Goal: Information Seeking & Learning: Learn about a topic

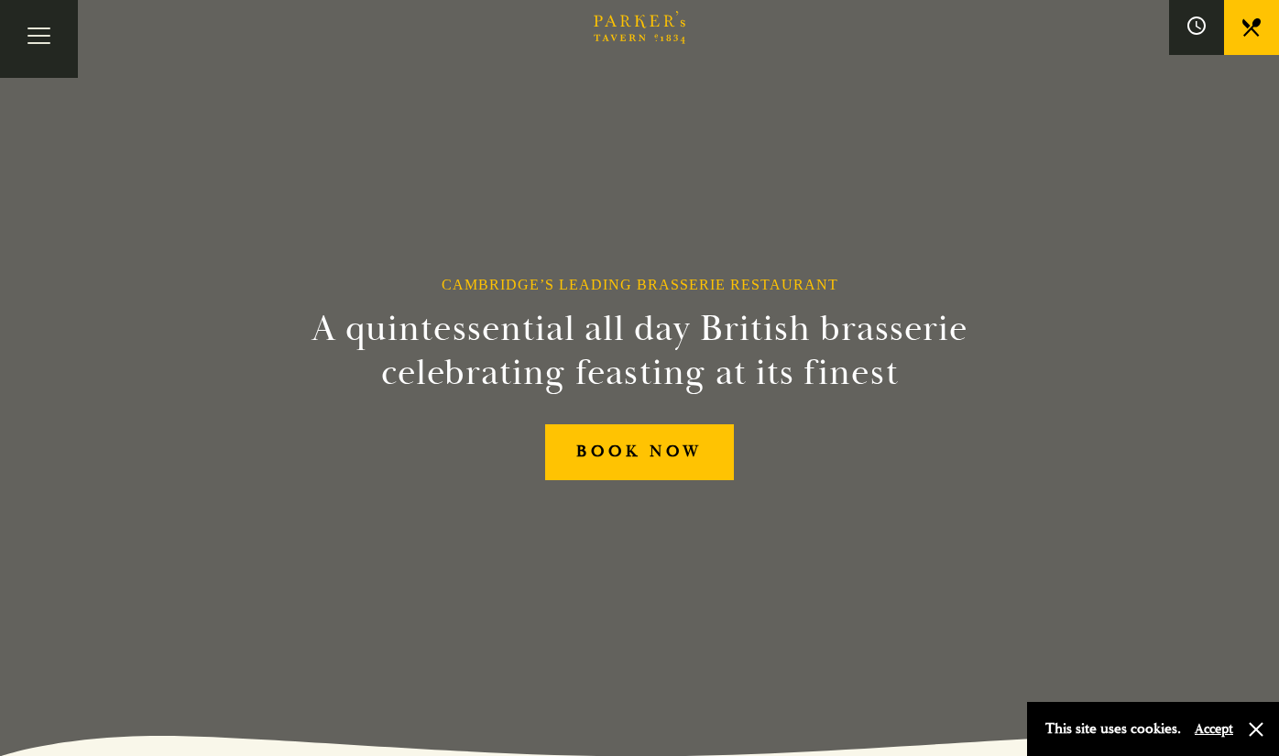
click at [387, 241] on div "Cambridge’s Leading Brasserie Restaurant A quintessential all day British brass…" at bounding box center [639, 378] width 1099 height 756
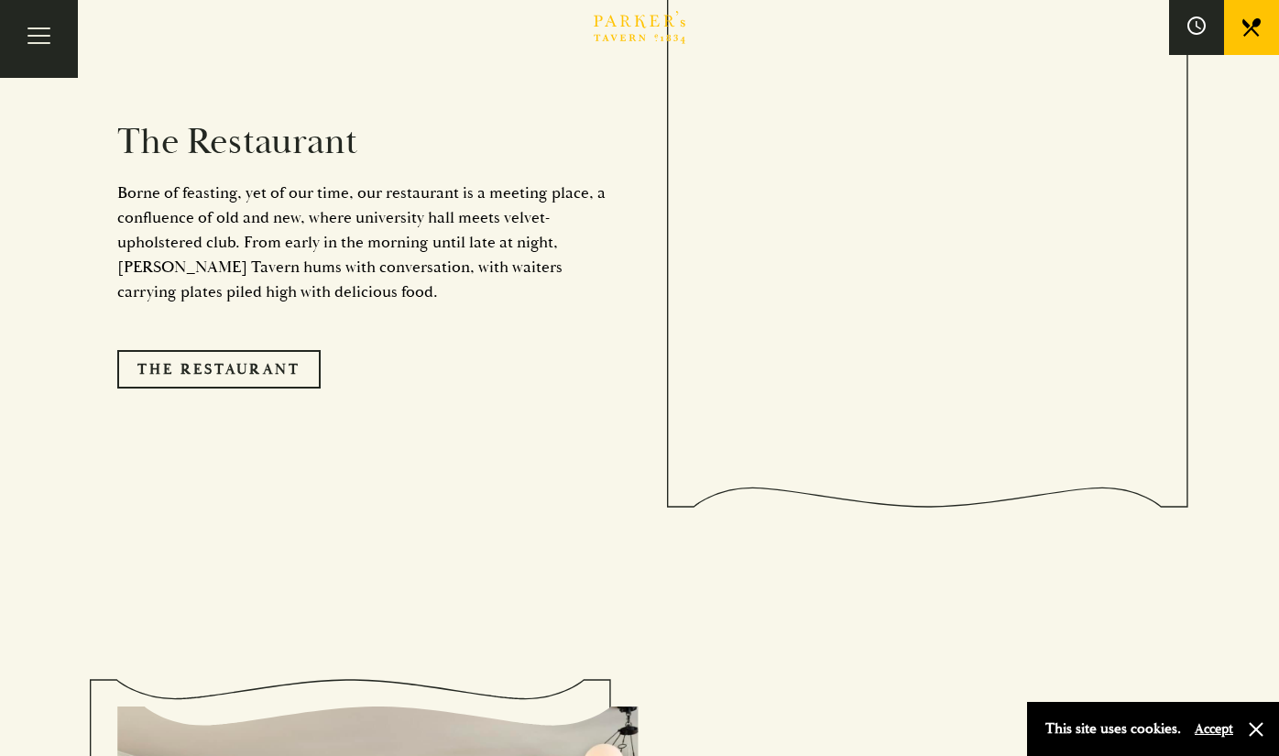
scroll to position [1649, 0]
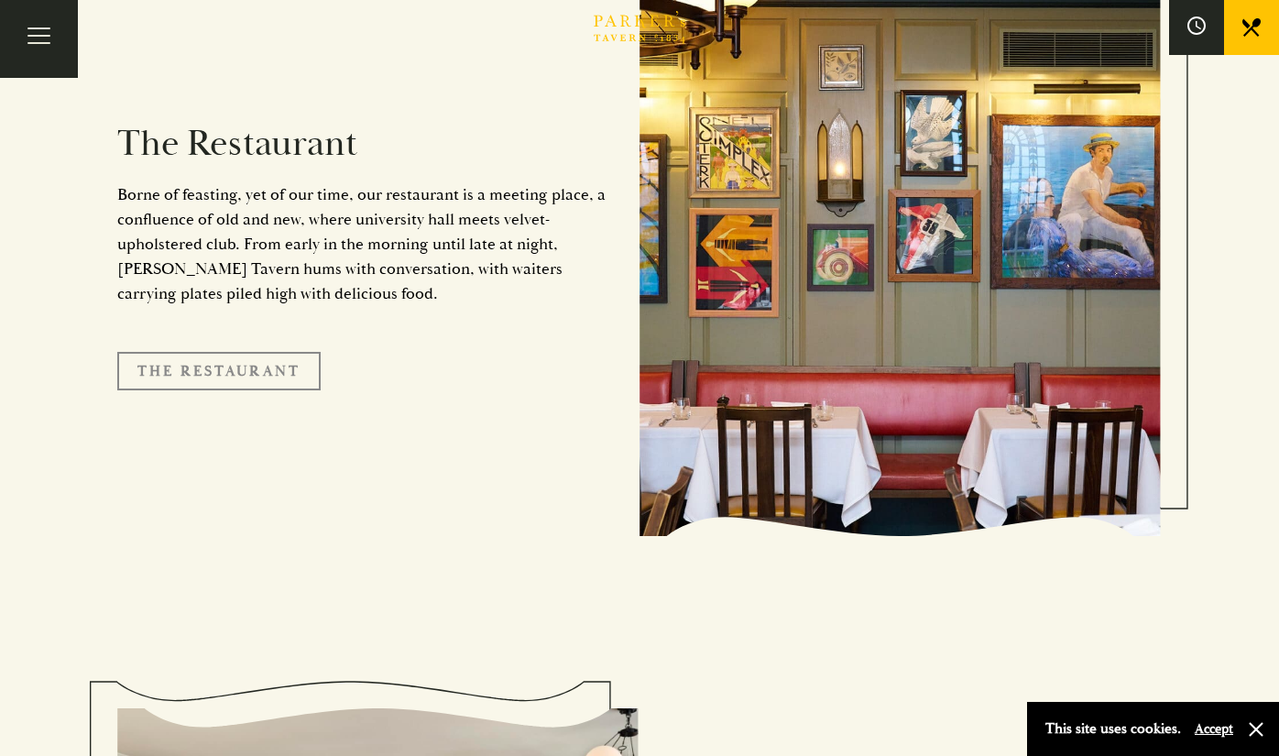
click at [267, 353] on link "The Restaurant" at bounding box center [218, 371] width 203 height 38
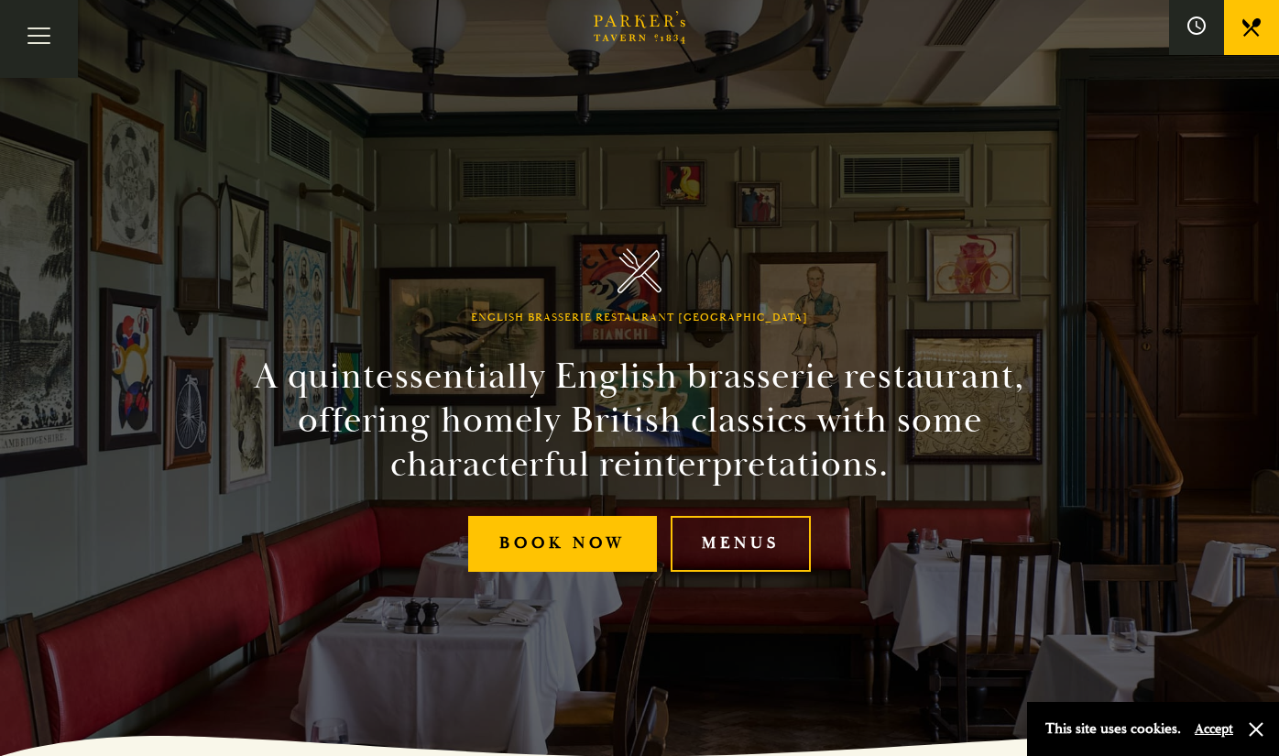
click at [359, 120] on div "English Brasserie Restaurant Cambridge A quintessentially English brasserie res…" at bounding box center [639, 378] width 1099 height 756
click at [722, 555] on link "Menus" at bounding box center [741, 544] width 140 height 56
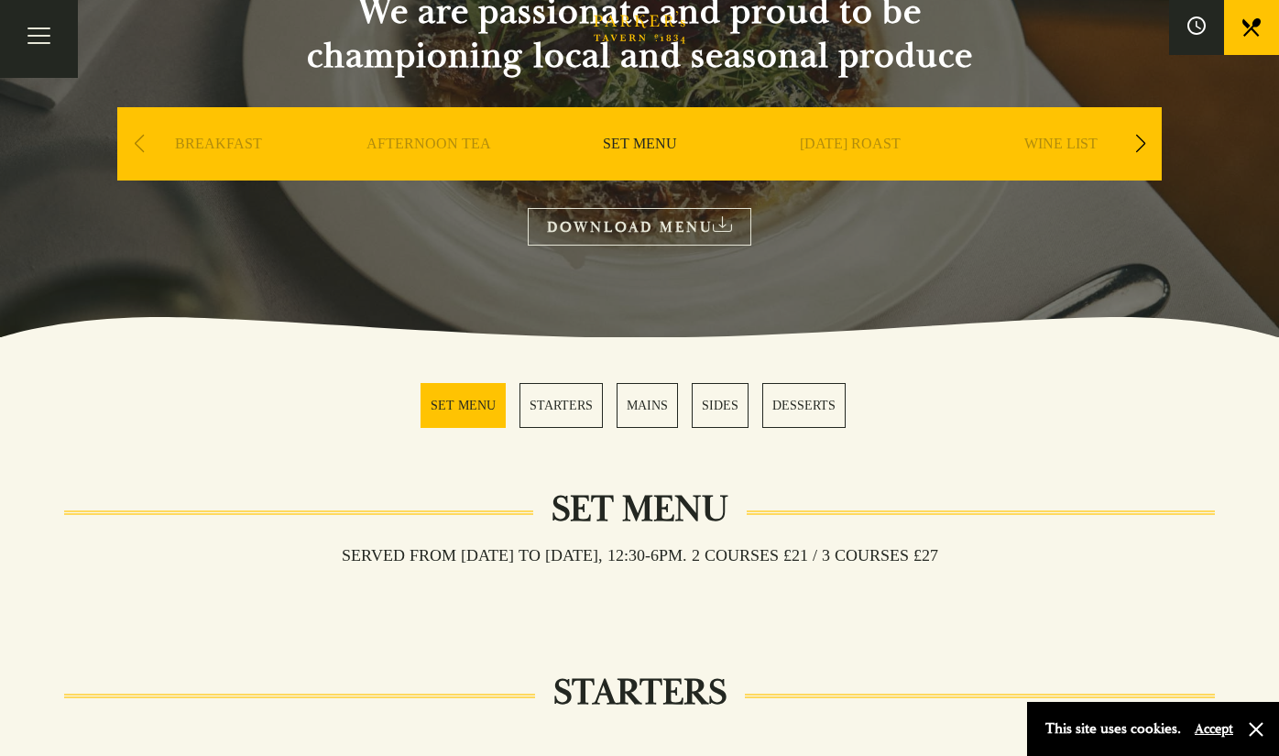
scroll to position [39, 0]
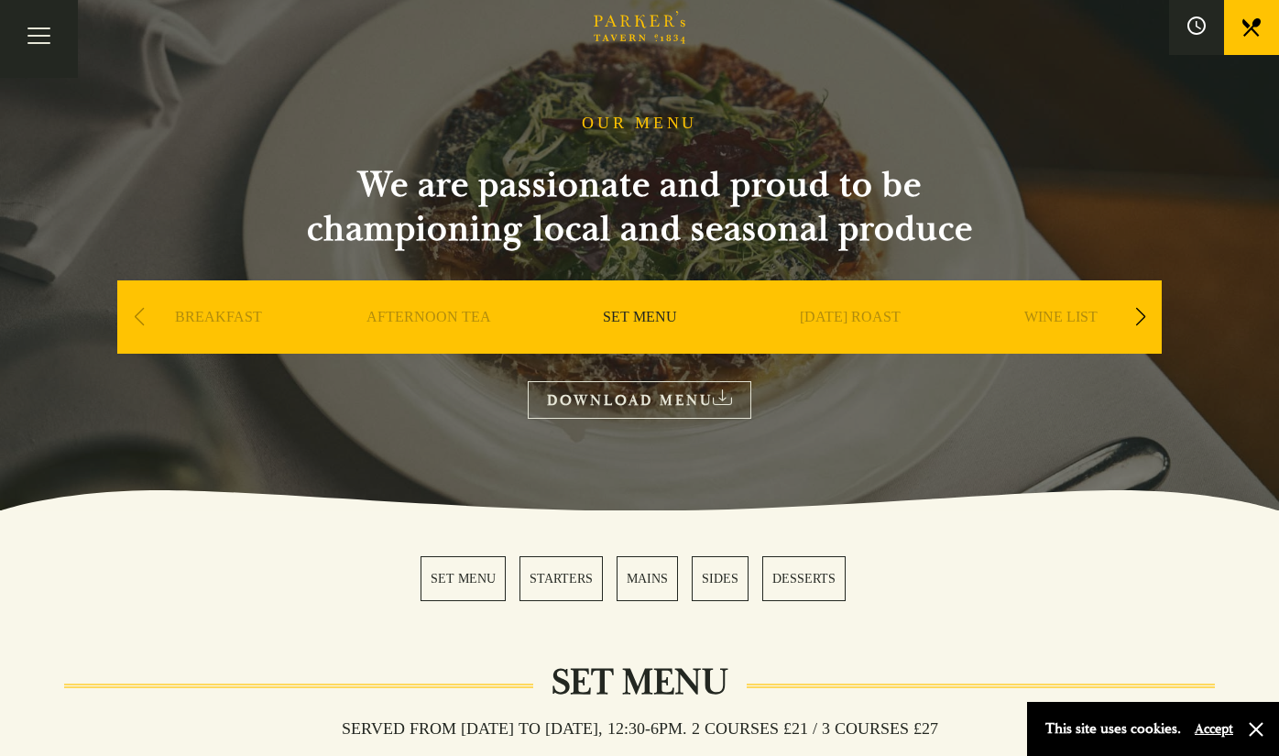
click at [600, 395] on link "DOWNLOAD MENU" at bounding box center [640, 400] width 224 height 38
click at [1143, 309] on div "Next slide" at bounding box center [1140, 317] width 25 height 40
click at [841, 313] on link "A LA CARTE" at bounding box center [850, 344] width 85 height 73
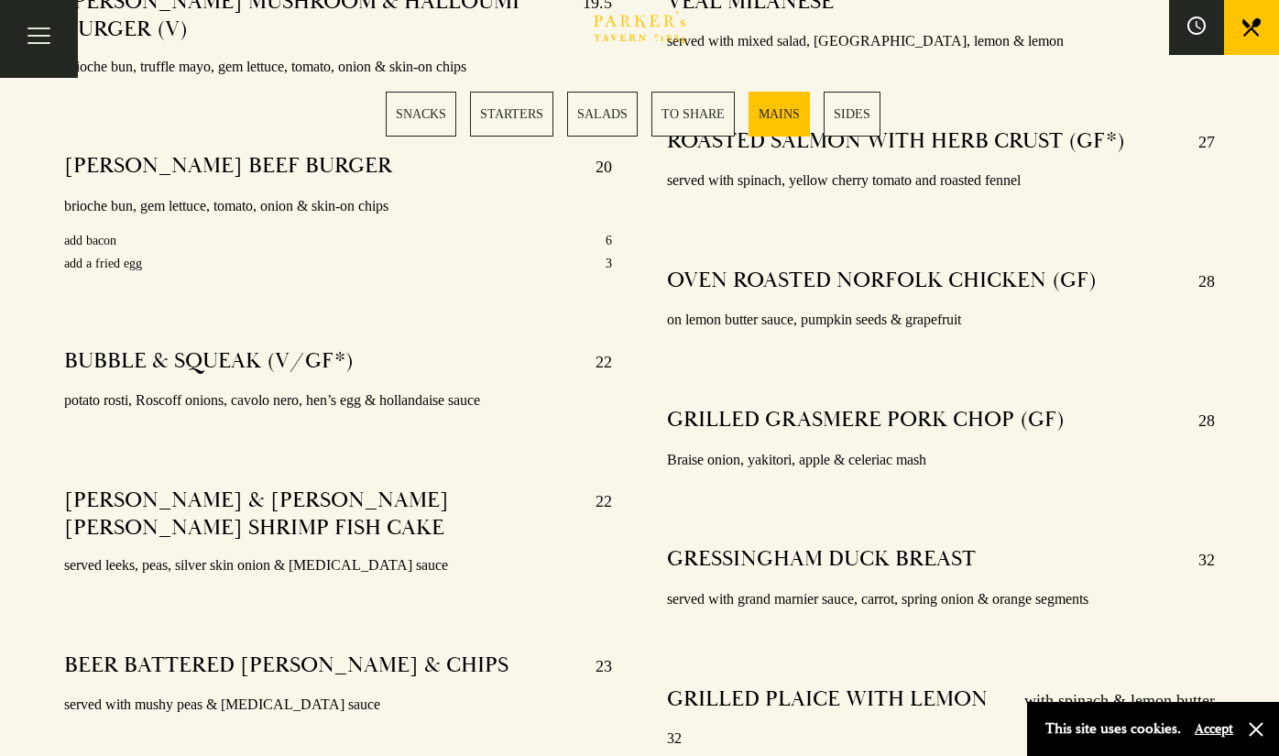
scroll to position [3481, 0]
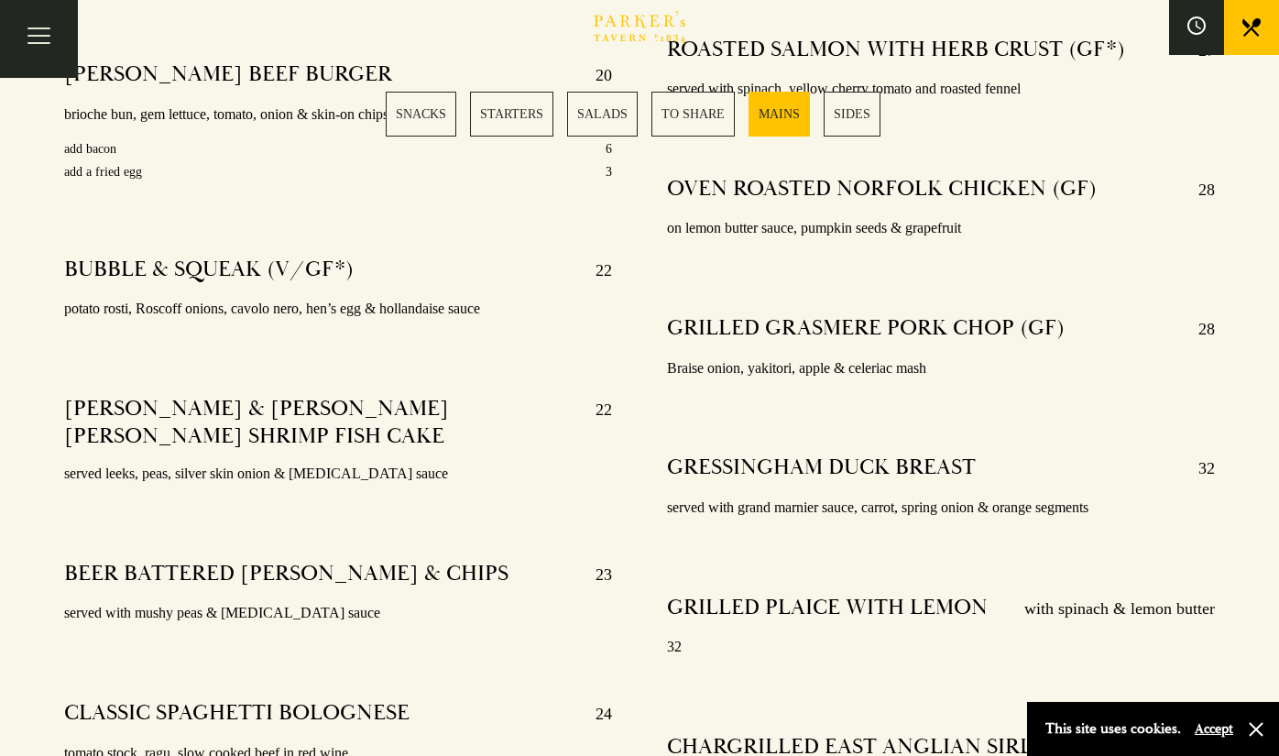
click at [562, 316] on div "PARKER’S MUSHROOM & HALLOUMI BURGER (V) 19.5 brioche bun, truffle mayo, gem let…" at bounding box center [338, 425] width 603 height 1082
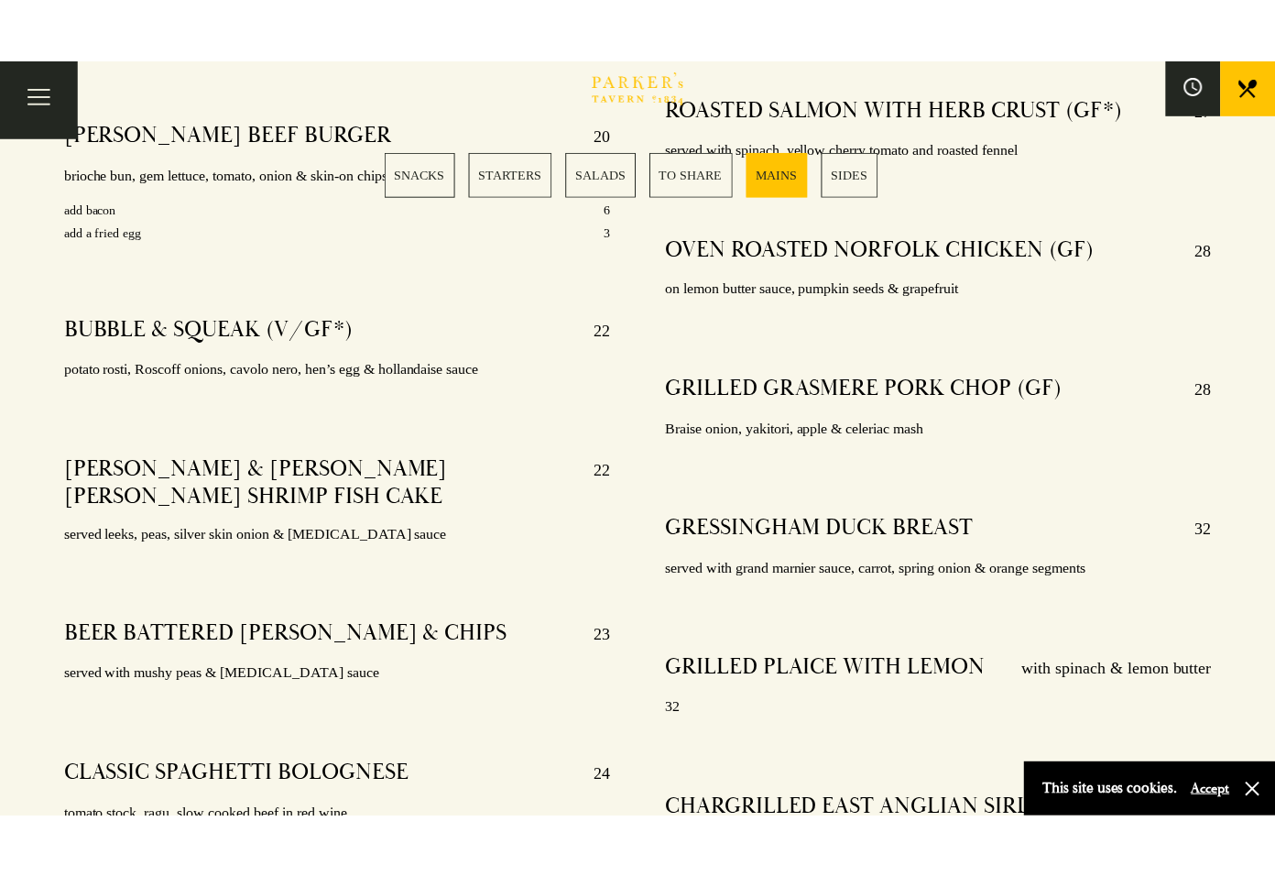
scroll to position [3572, 0]
